Goal: Check status: Check status

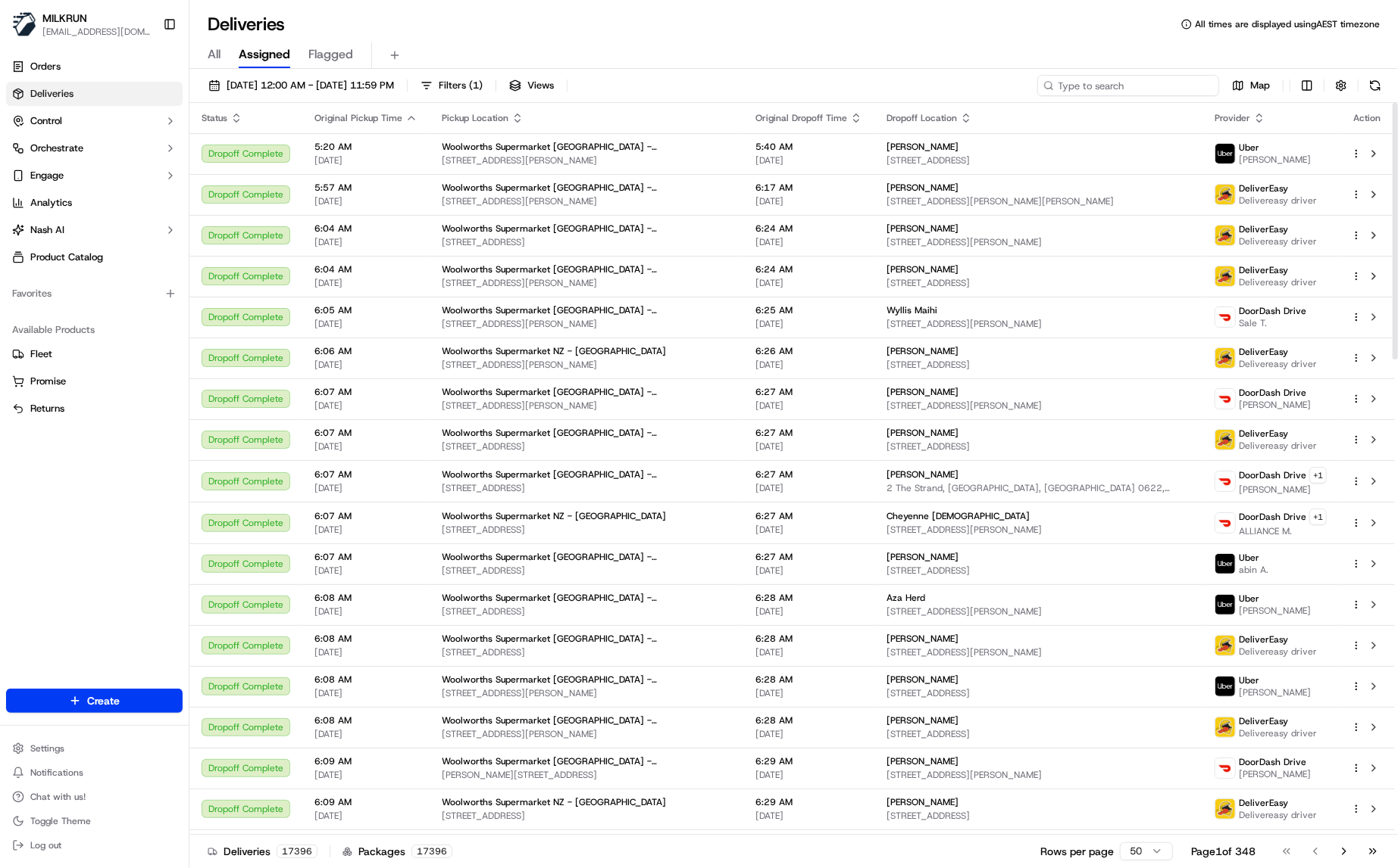
click at [1122, 80] on input at bounding box center [1128, 85] width 182 height 21
paste input "380f3bdd-869d-441c-a1c2-24b4e3321f72"
type input "380f3bdd-869d-441c-a1c2-24b4e3321f72"
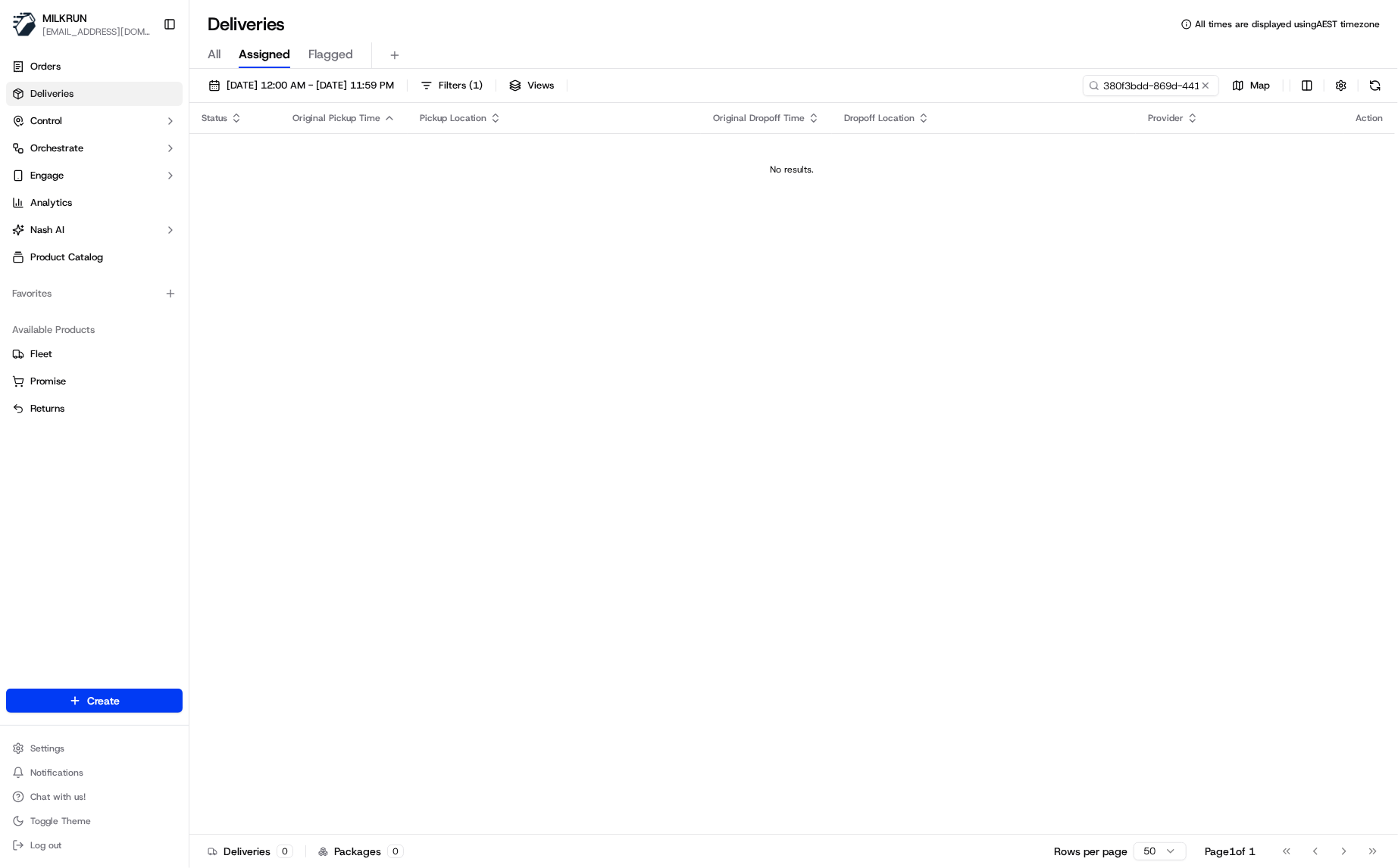
click at [209, 53] on span "All" at bounding box center [214, 54] width 12 height 18
